Goal: Find contact information: Find contact information

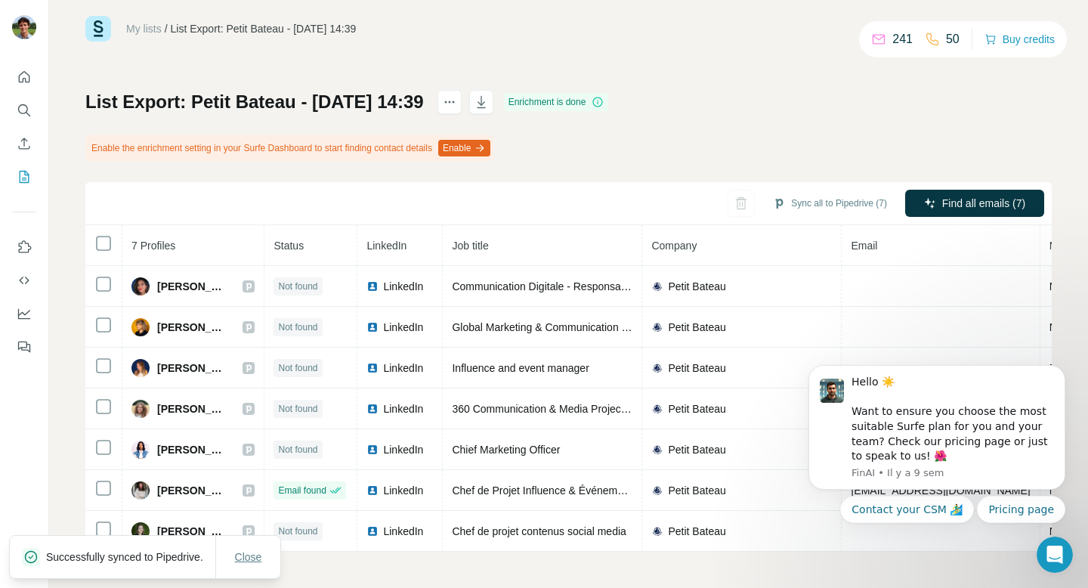
click at [254, 551] on span "Close" at bounding box center [248, 556] width 27 height 15
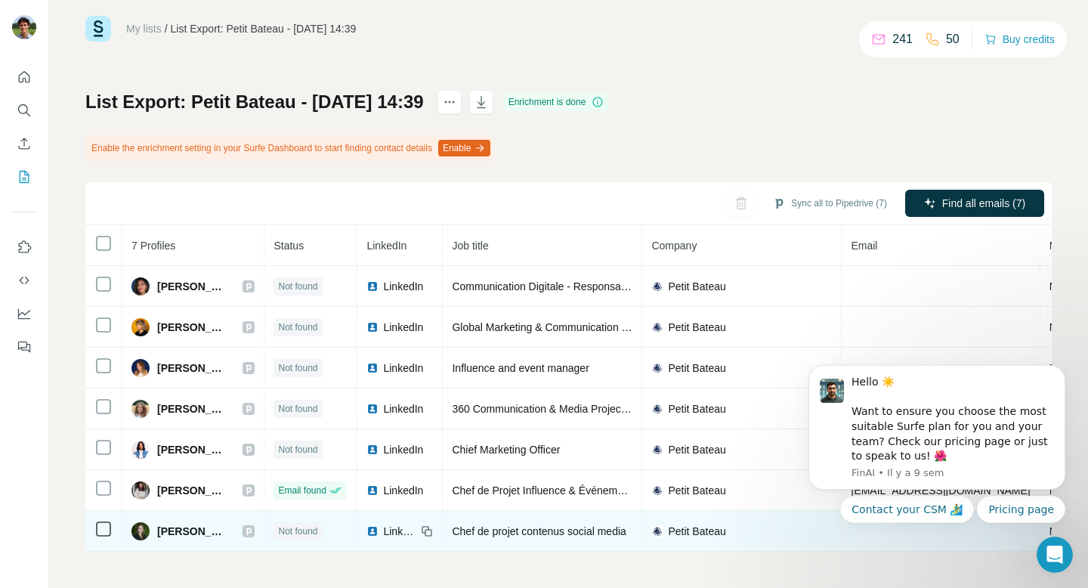
click at [190, 529] on span "[PERSON_NAME]" at bounding box center [192, 531] width 70 height 15
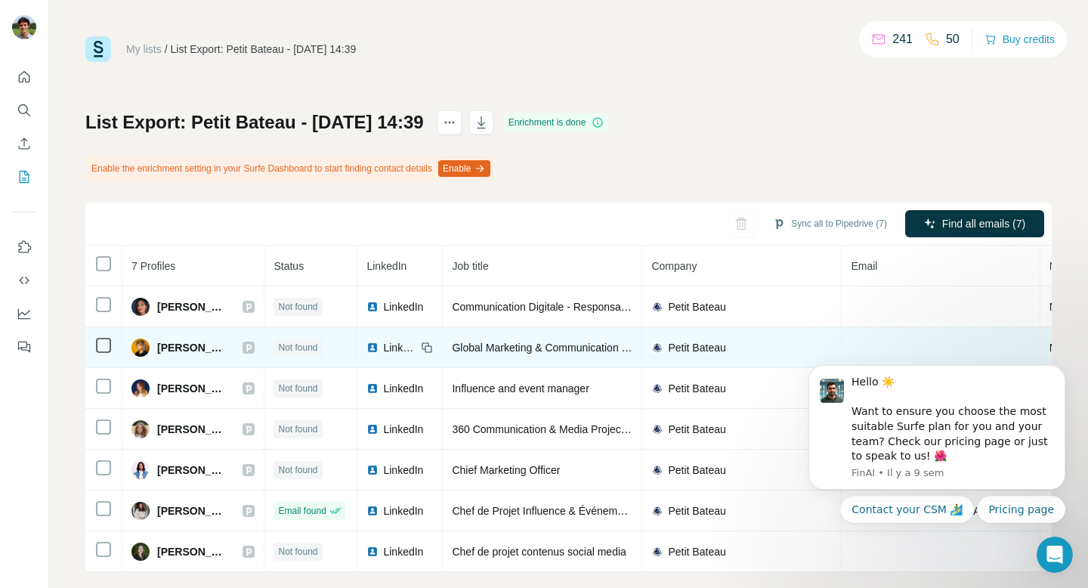
click at [172, 344] on span "[PERSON_NAME]" at bounding box center [192, 347] width 70 height 15
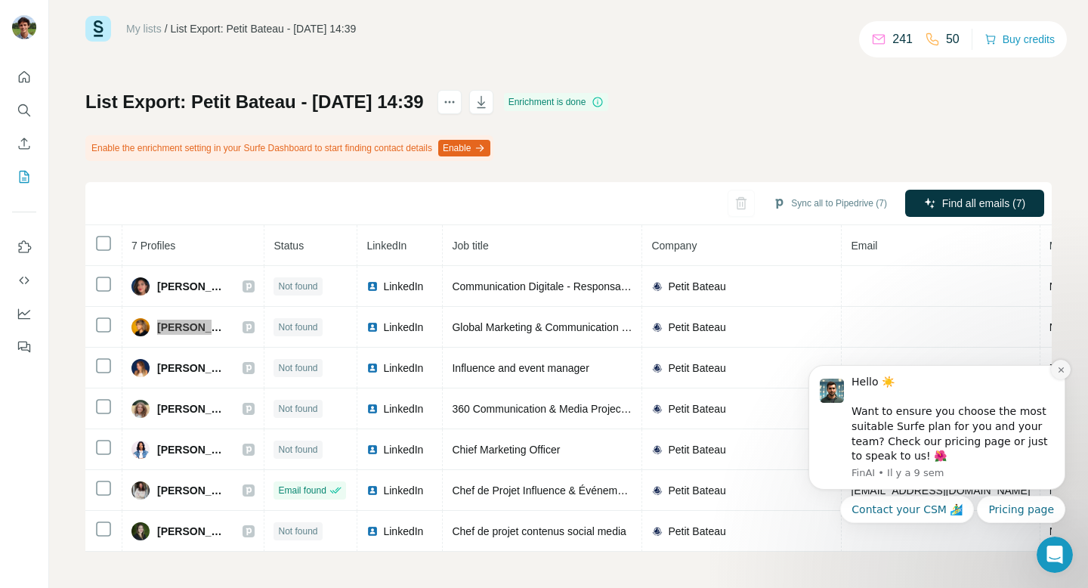
click at [1063, 369] on icon "Dismiss notification" at bounding box center [1061, 370] width 8 height 8
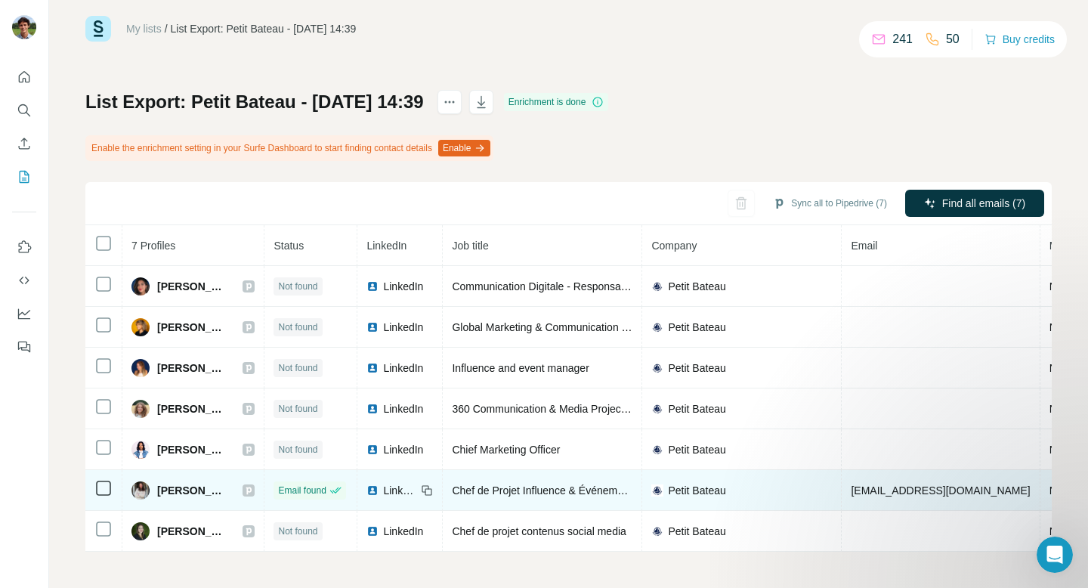
click at [879, 490] on span "[EMAIL_ADDRESS][DOMAIN_NAME]" at bounding box center [940, 490] width 179 height 12
